Goal: Obtain resource: Download file/media

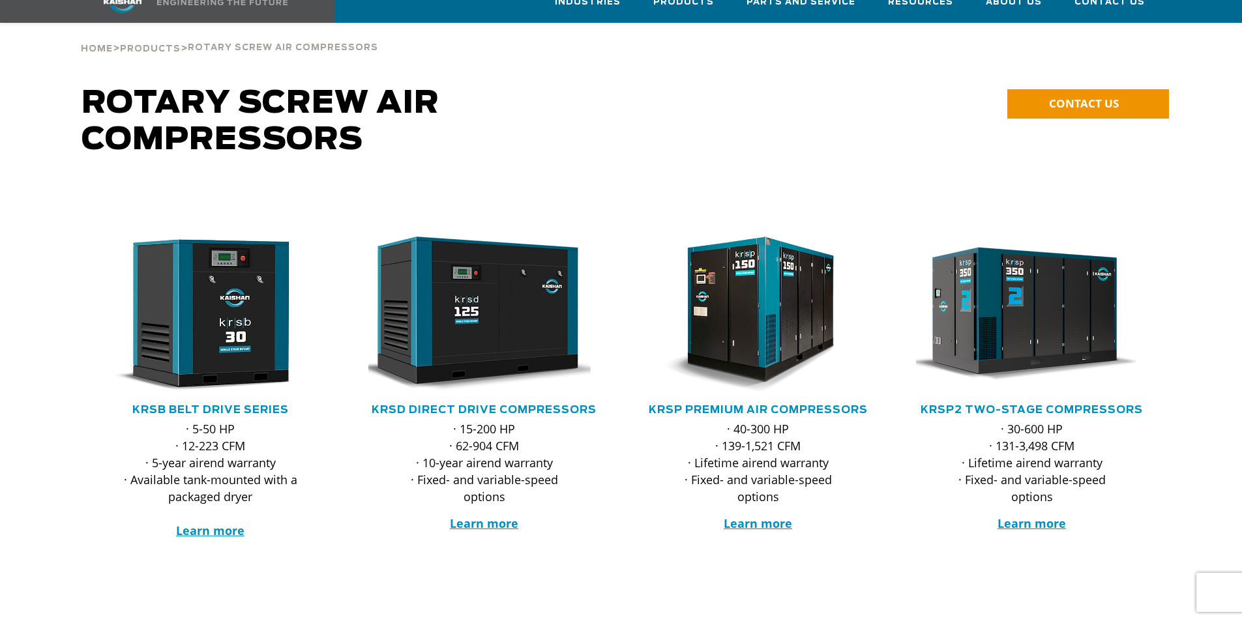
scroll to position [196, 0]
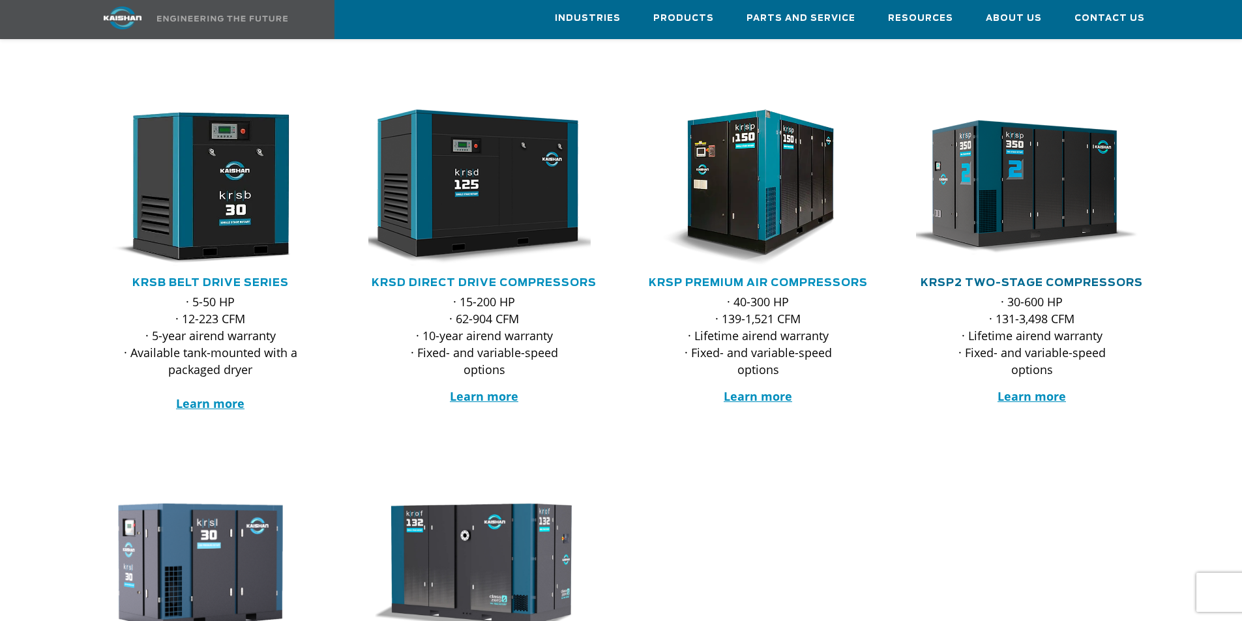
click at [1005, 278] on link "KRSP2 Two-Stage Compressors" at bounding box center [1032, 283] width 222 height 10
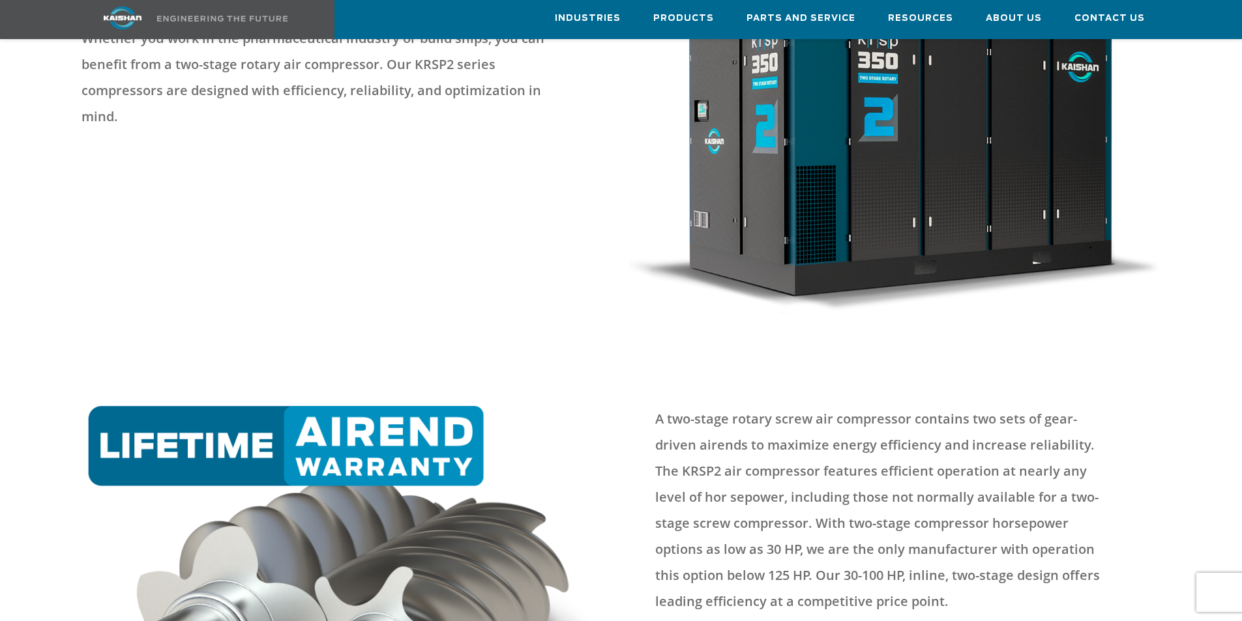
scroll to position [456, 0]
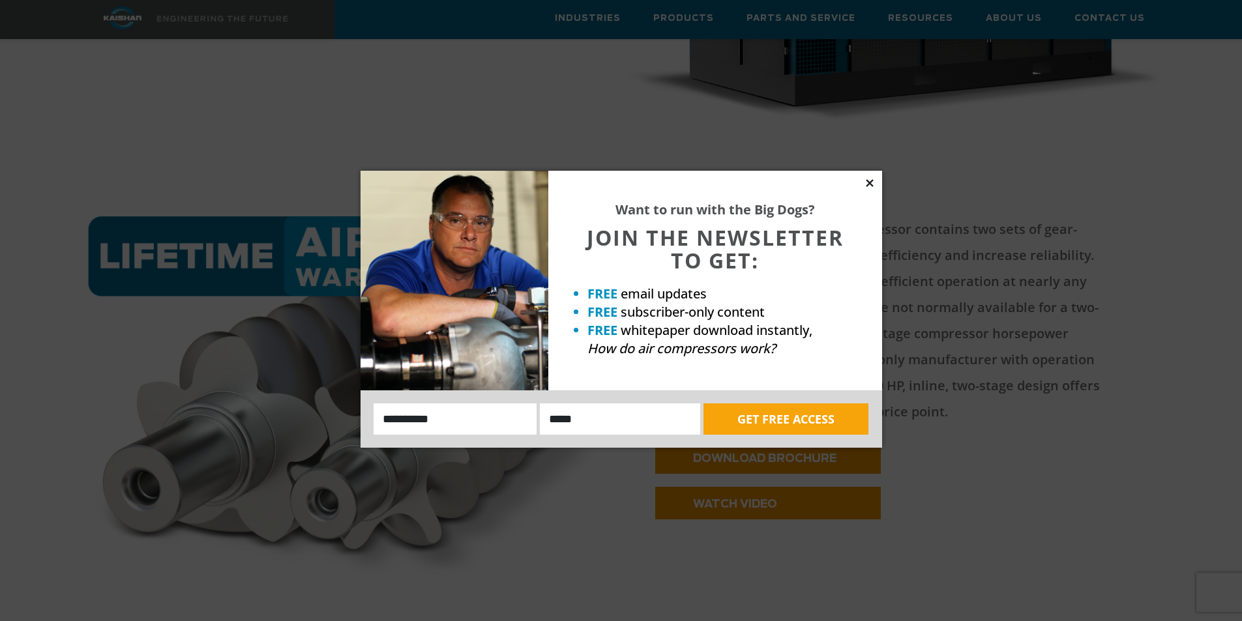
click at [871, 181] on icon at bounding box center [869, 182] width 7 height 7
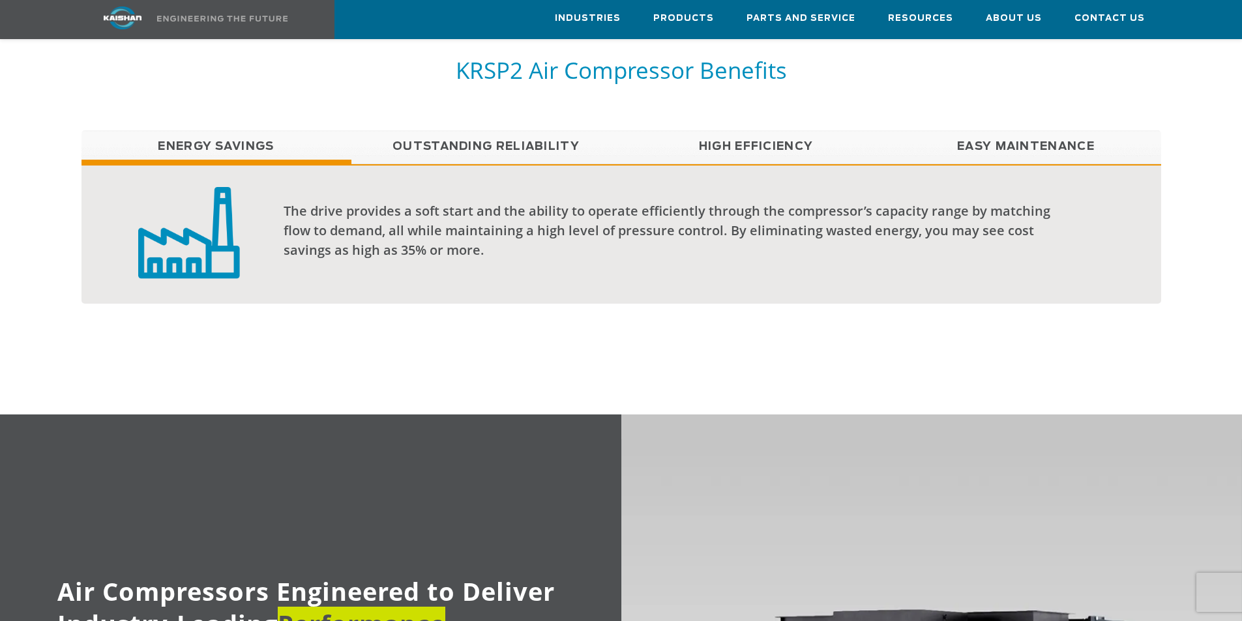
scroll to position [1043, 0]
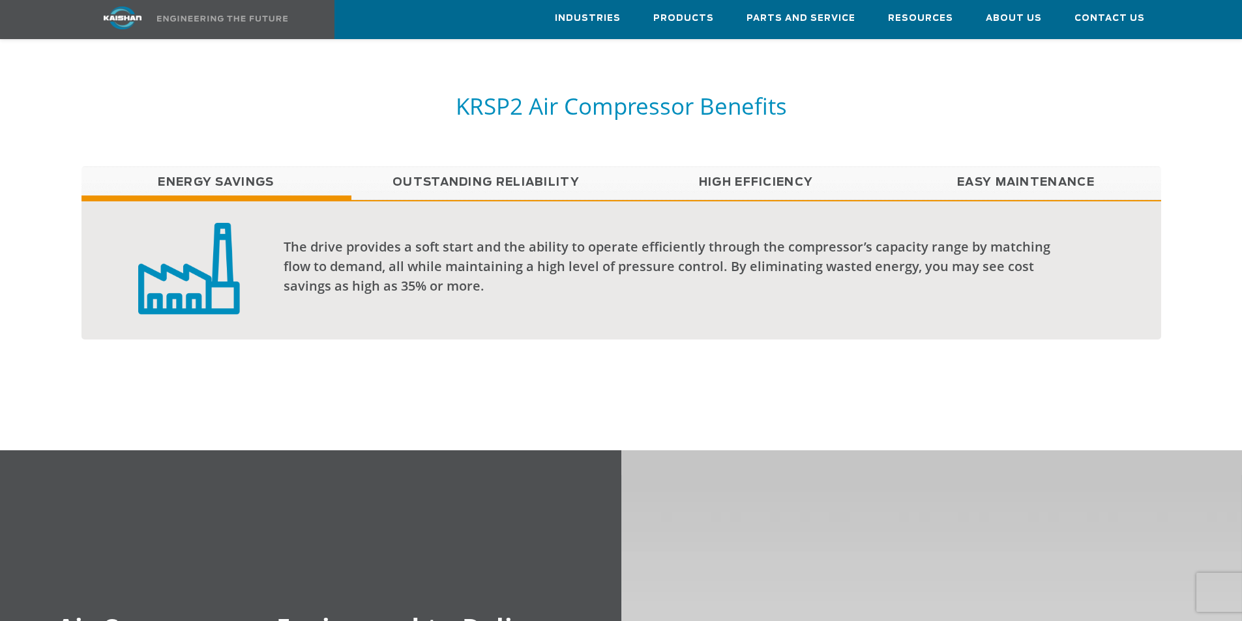
click at [537, 166] on link "Outstanding Reliability" at bounding box center [486, 182] width 270 height 33
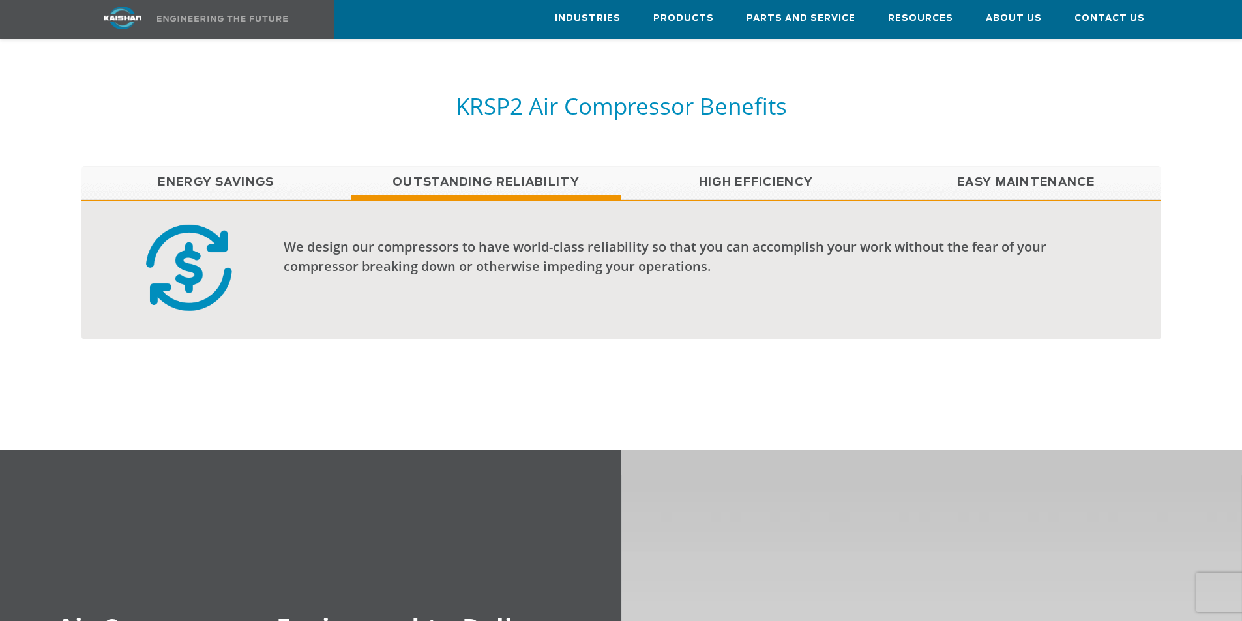
click at [764, 166] on link "High Efficiency" at bounding box center [756, 182] width 270 height 33
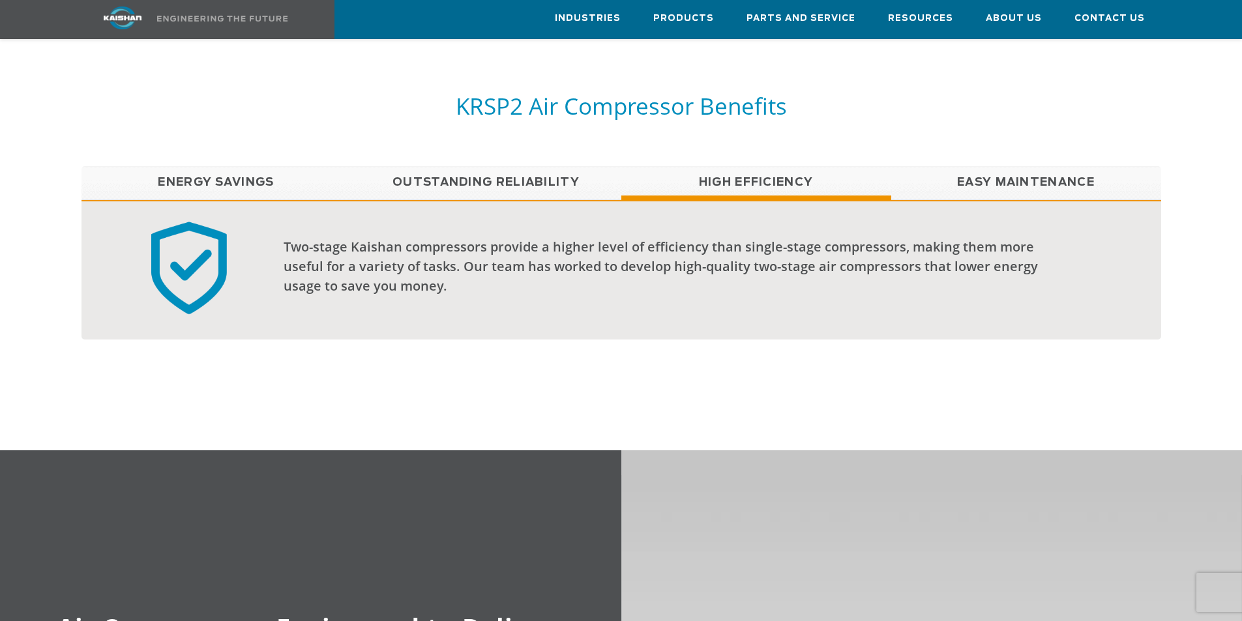
click at [985, 166] on link "Easy Maintenance" at bounding box center [1026, 182] width 270 height 33
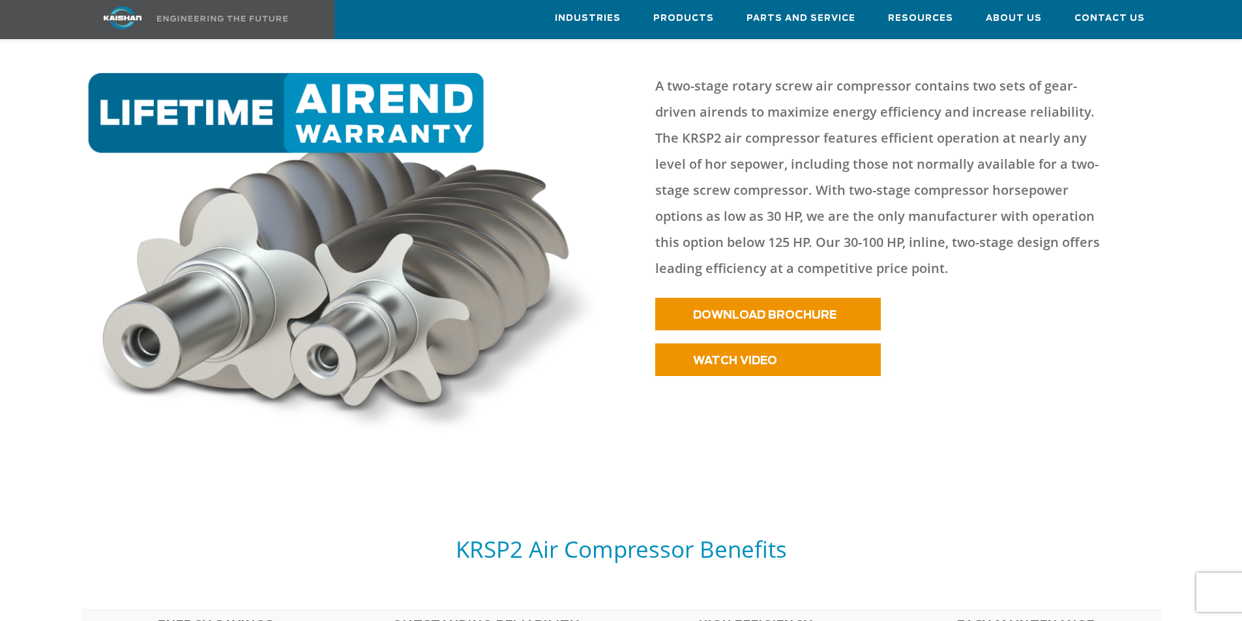
scroll to position [652, 0]
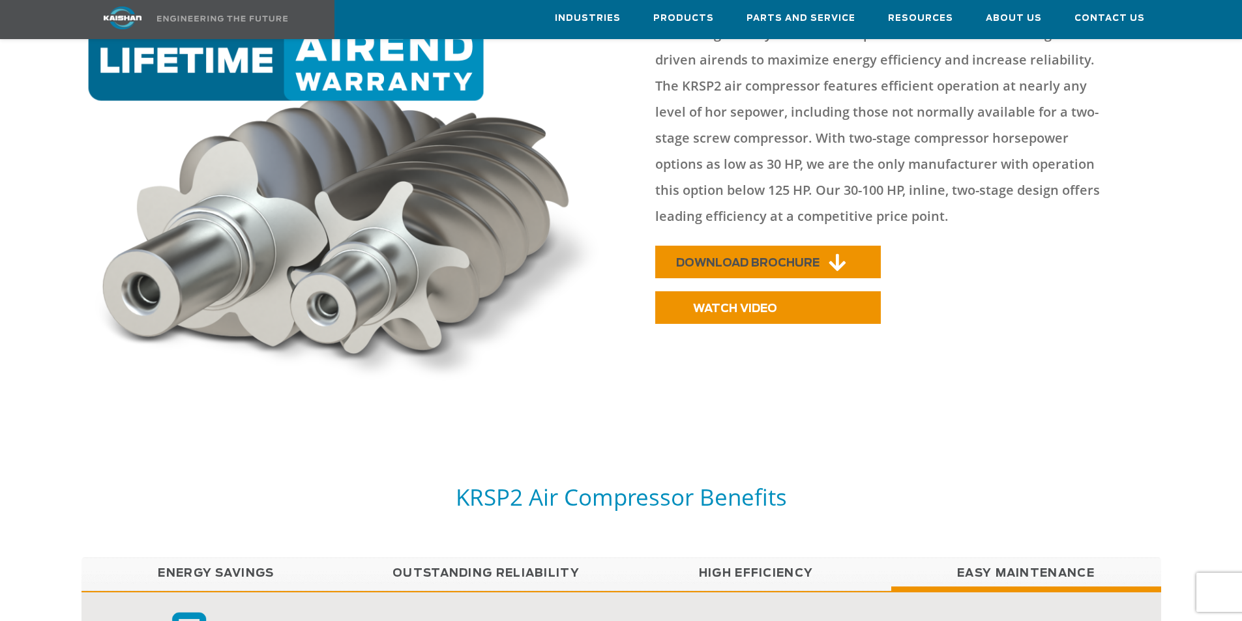
click at [745, 246] on link "DOWNLOAD BROCHURE" at bounding box center [768, 262] width 226 height 33
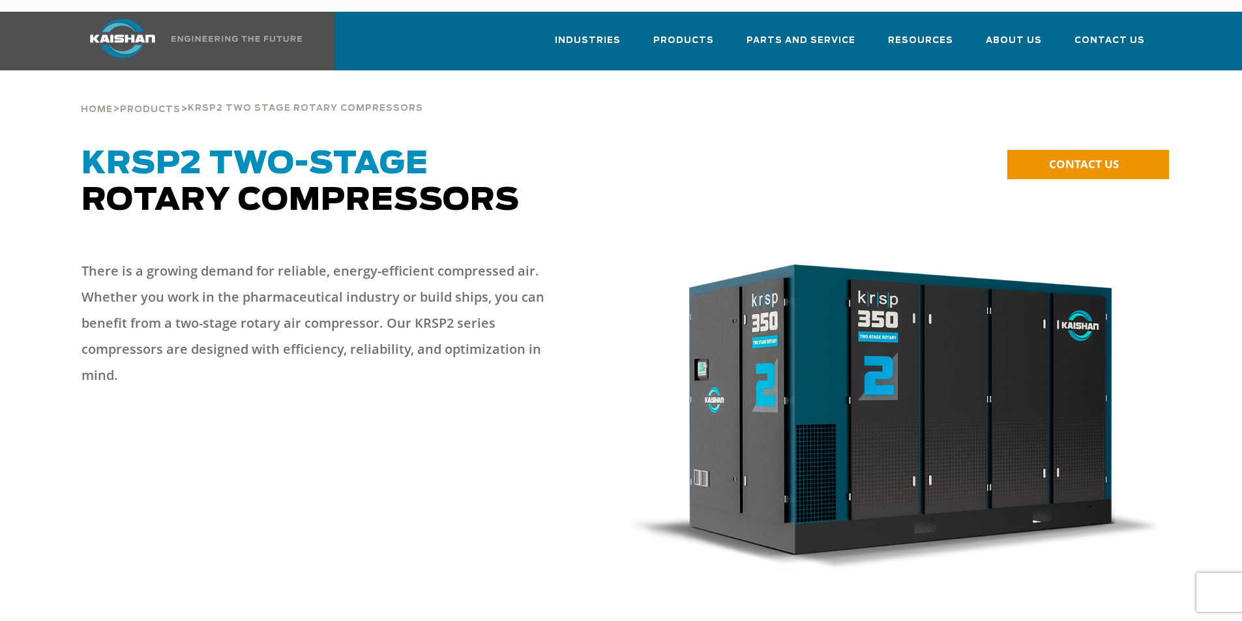
scroll to position [0, 0]
